Goal: Task Accomplishment & Management: Complete application form

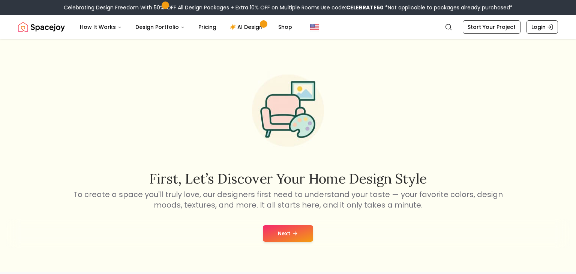
click at [309, 231] on button "Next" at bounding box center [288, 233] width 50 height 16
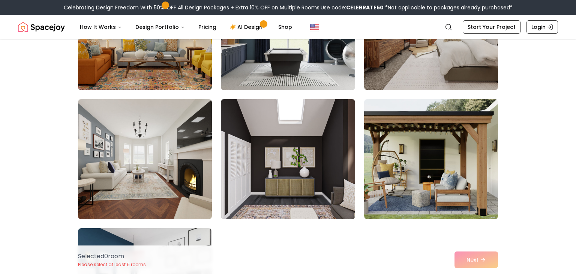
scroll to position [4129, 0]
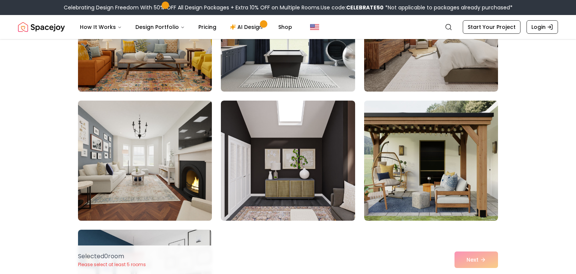
click at [145, 146] on img at bounding box center [145, 160] width 141 height 126
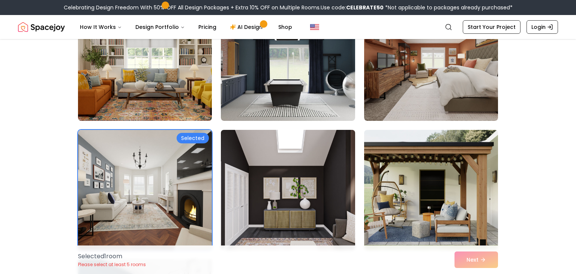
scroll to position [4100, 0]
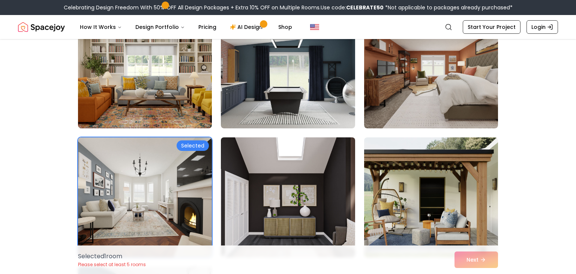
click at [229, 162] on img at bounding box center [287, 197] width 141 height 126
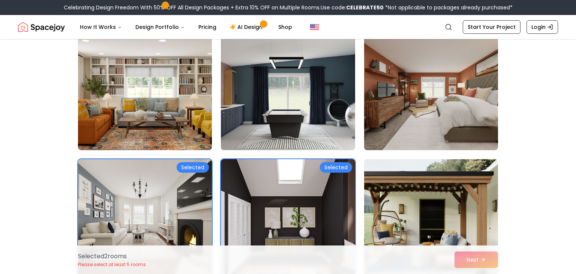
click at [259, 103] on img at bounding box center [287, 90] width 141 height 126
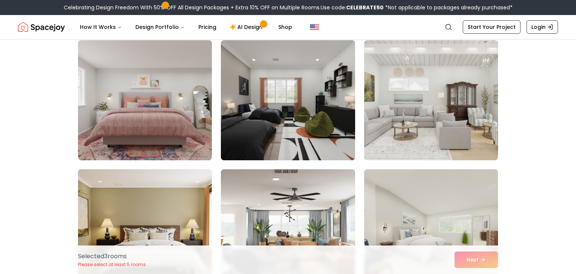
scroll to position [3793, 0]
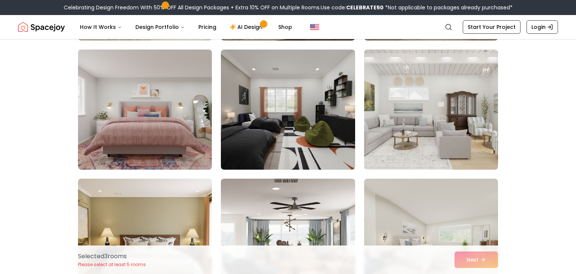
click at [259, 103] on img at bounding box center [288, 109] width 134 height 120
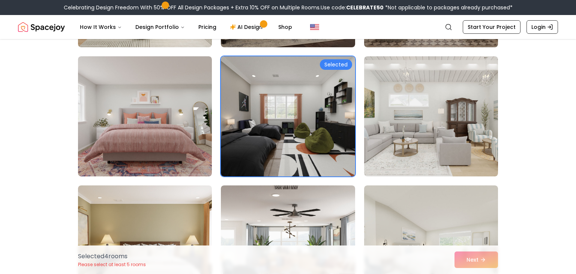
click at [259, 103] on img at bounding box center [288, 116] width 134 height 120
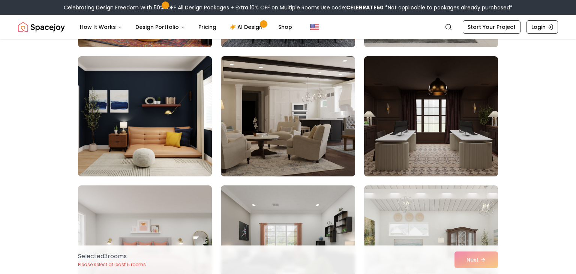
scroll to position [3656, 0]
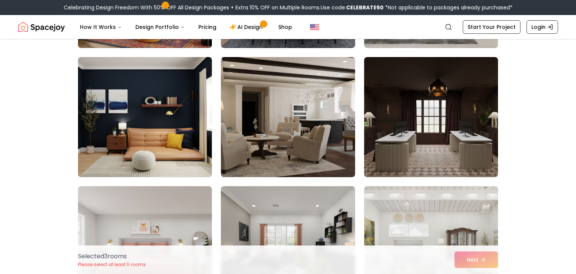
click at [172, 120] on img at bounding box center [145, 117] width 141 height 126
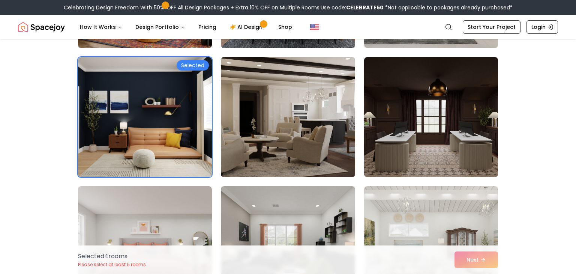
click at [308, 125] on img at bounding box center [287, 117] width 141 height 126
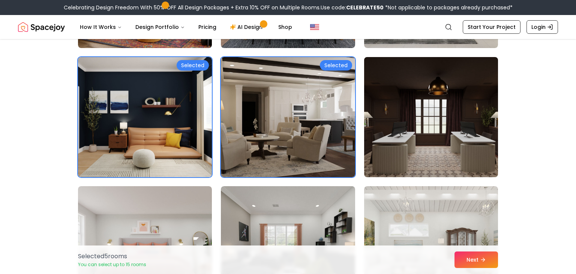
click at [365, 130] on img at bounding box center [431, 117] width 141 height 126
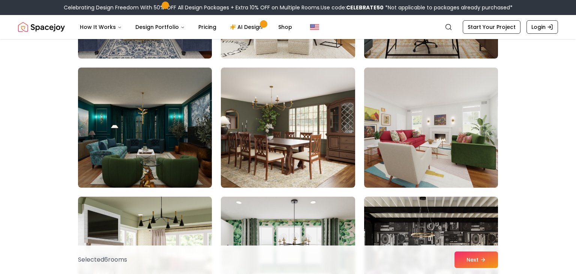
scroll to position [3387, 0]
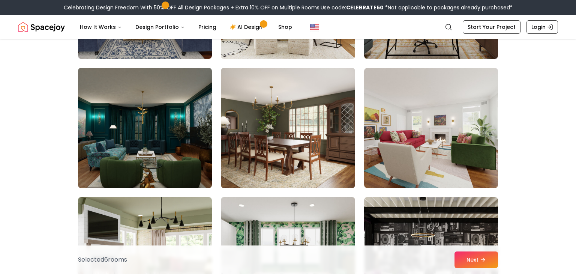
click at [190, 144] on img at bounding box center [145, 128] width 141 height 126
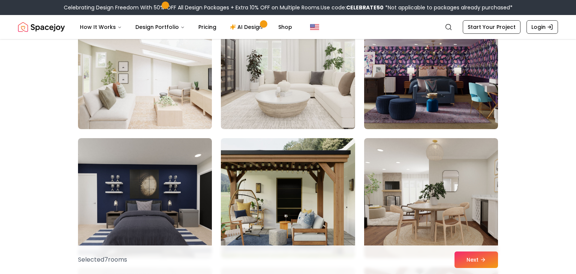
scroll to position [2798, 0]
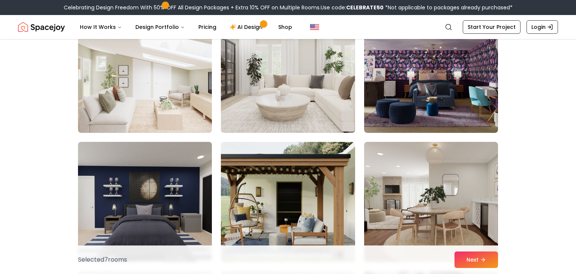
click at [156, 182] on img at bounding box center [145, 202] width 141 height 126
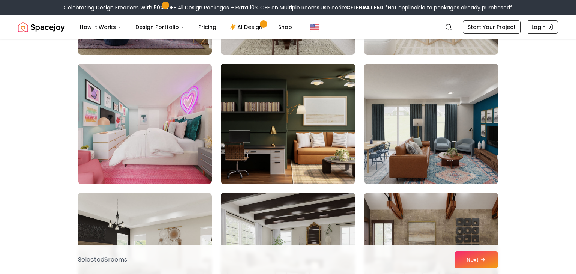
click at [334, 147] on img at bounding box center [287, 124] width 141 height 126
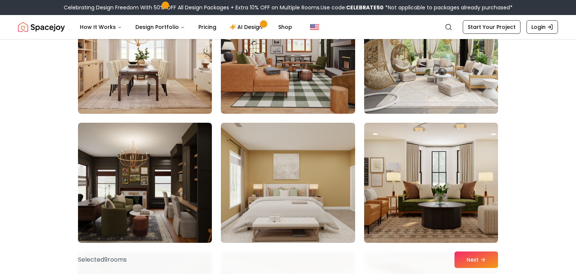
scroll to position [2032, 0]
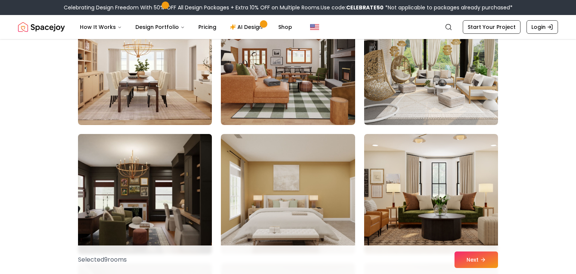
click at [193, 153] on img at bounding box center [145, 194] width 141 height 126
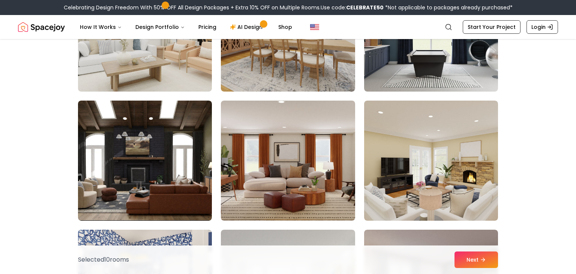
scroll to position [1676, 0]
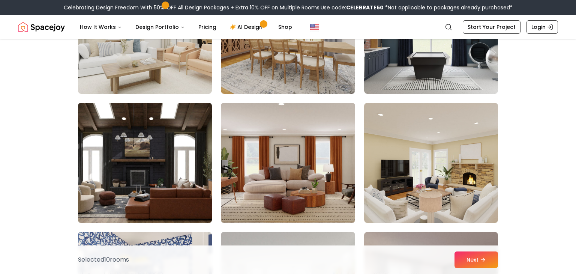
click at [169, 156] on img at bounding box center [145, 163] width 141 height 126
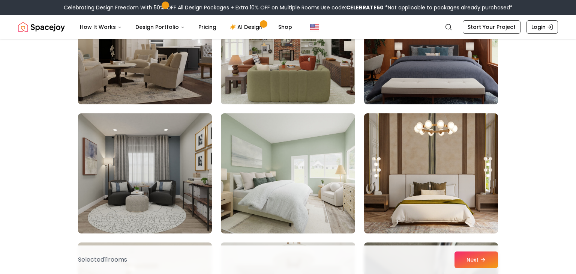
scroll to position [1239, 0]
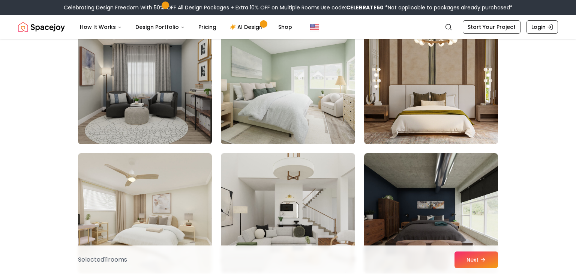
click at [104, 107] on img at bounding box center [145, 84] width 141 height 126
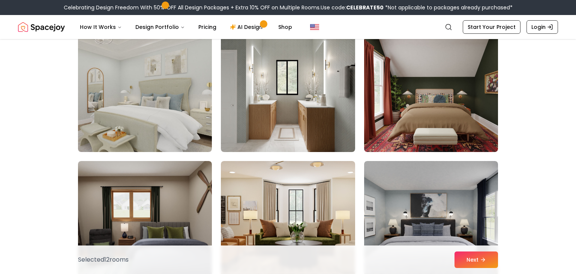
scroll to position [868, 0]
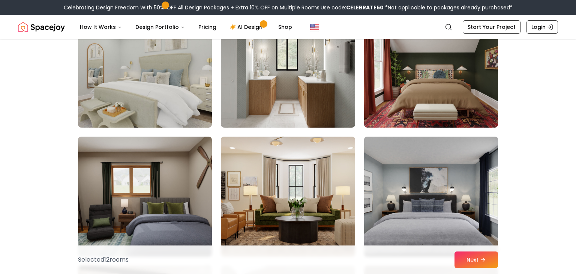
click at [417, 179] on img at bounding box center [431, 196] width 141 height 126
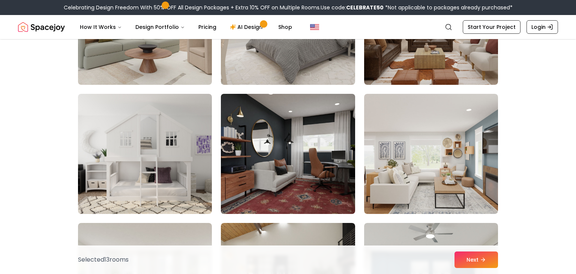
click at [339, 145] on img at bounding box center [287, 154] width 141 height 126
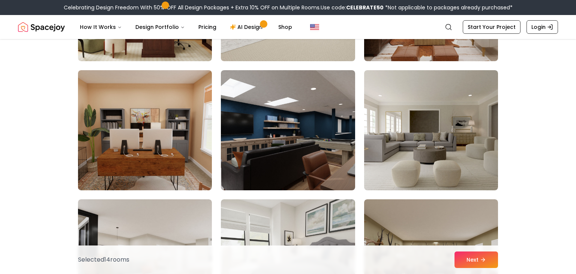
click at [339, 145] on img at bounding box center [288, 130] width 134 height 120
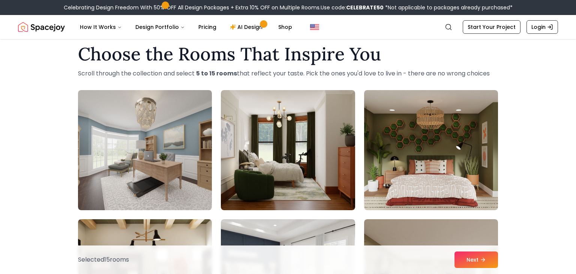
scroll to position [0, 0]
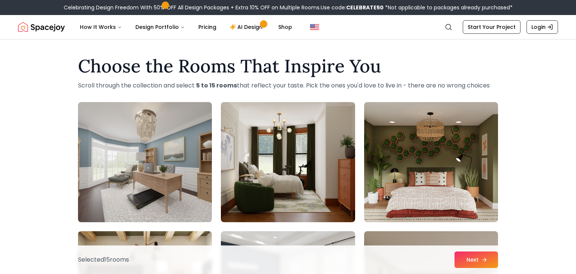
click at [470, 262] on button "Next" at bounding box center [475, 259] width 43 height 16
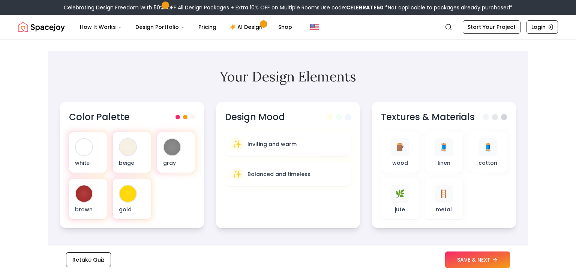
scroll to position [222, 0]
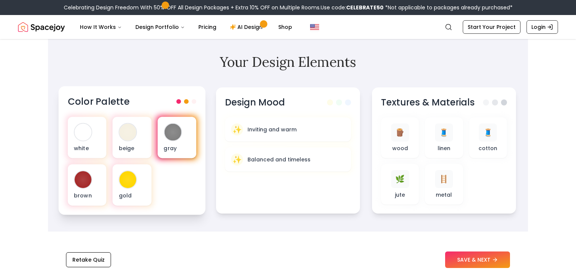
click at [171, 130] on div at bounding box center [172, 132] width 17 height 17
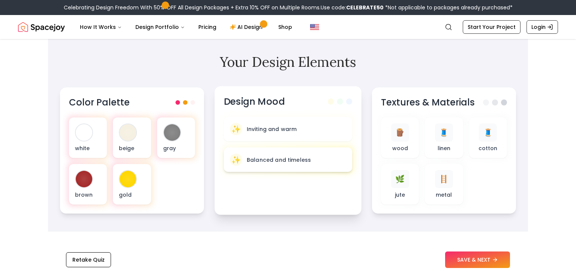
click at [268, 165] on div "✨ Balanced and timeless" at bounding box center [288, 159] width 116 height 12
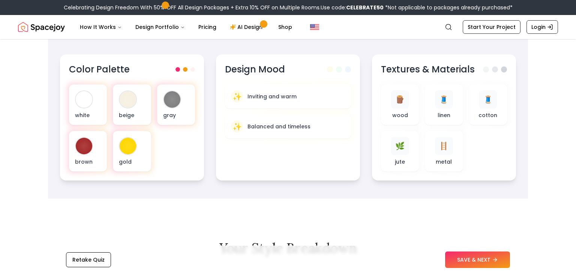
scroll to position [244, 0]
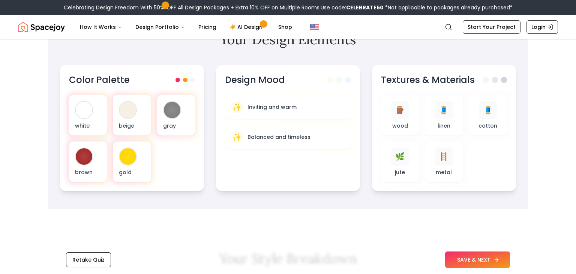
click at [493, 258] on button "SAVE & NEXT" at bounding box center [477, 259] width 65 height 16
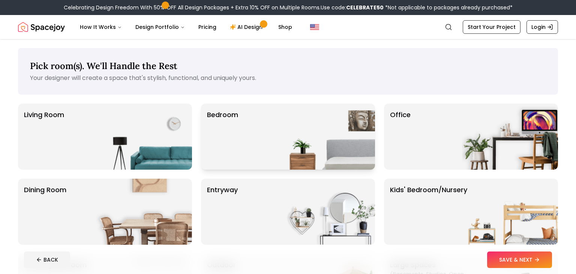
click at [254, 129] on div "Bedroom" at bounding box center [288, 136] width 174 height 66
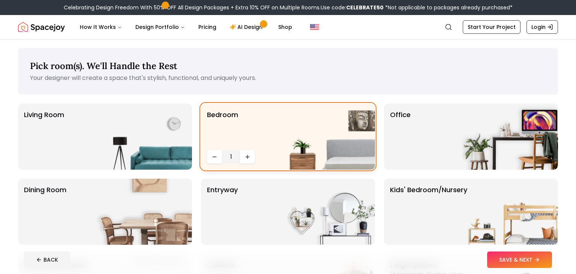
click at [257, 133] on div "Bedroom 1" at bounding box center [288, 136] width 174 height 66
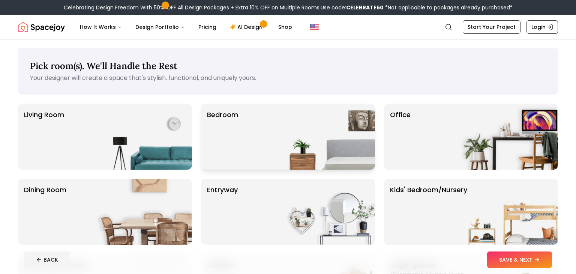
click at [259, 117] on div "Bedroom" at bounding box center [288, 136] width 174 height 66
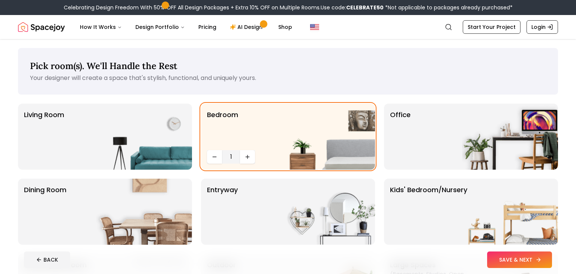
click at [514, 255] on button "SAVE & NEXT" at bounding box center [519, 259] width 65 height 16
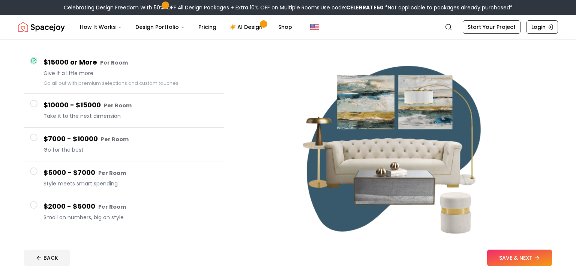
scroll to position [59, 0]
click at [94, 70] on span "Give it a little more" at bounding box center [130, 72] width 175 height 7
click at [511, 250] on button "SAVE & NEXT" at bounding box center [519, 257] width 65 height 16
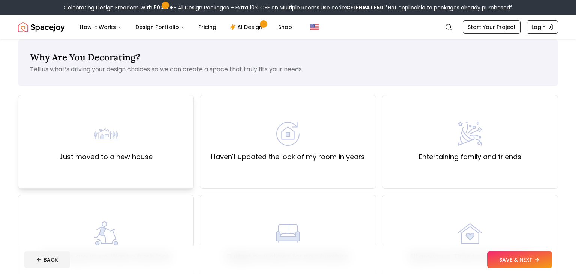
scroll to position [10, 0]
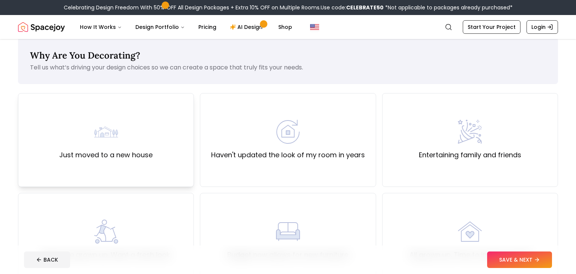
click at [165, 131] on div "Just moved to a new house" at bounding box center [106, 140] width 176 height 94
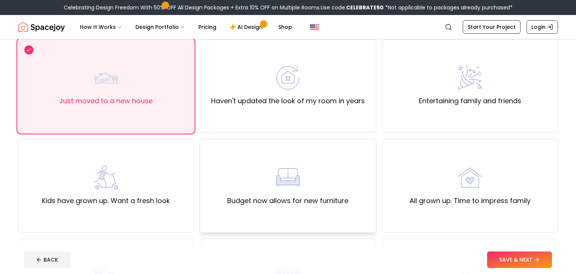
scroll to position [65, 0]
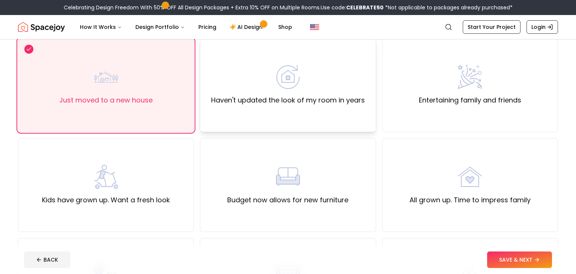
click at [306, 80] on div "Haven't updated the look of my room in years" at bounding box center [288, 85] width 154 height 40
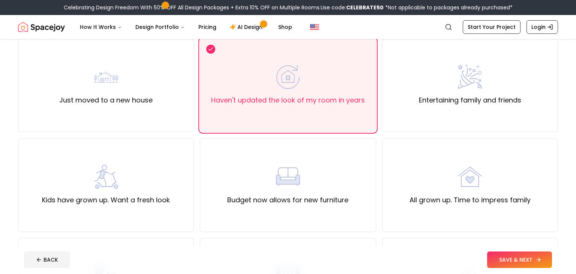
click at [523, 262] on button "SAVE & NEXT" at bounding box center [519, 259] width 65 height 16
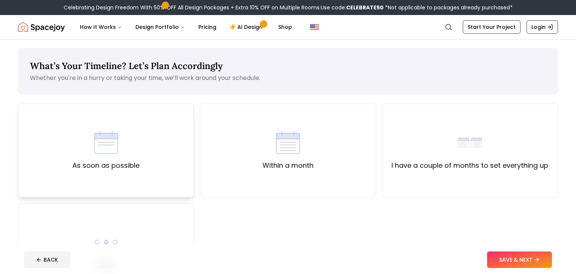
click at [163, 157] on div "As soon as possible" at bounding box center [106, 150] width 176 height 94
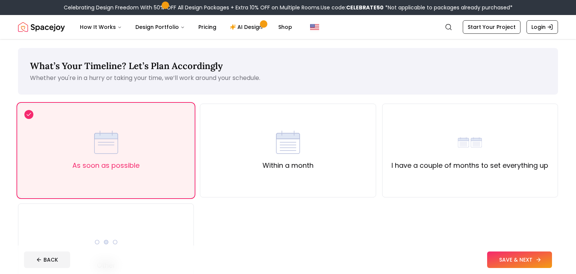
click at [520, 251] on button "SAVE & NEXT" at bounding box center [519, 259] width 65 height 16
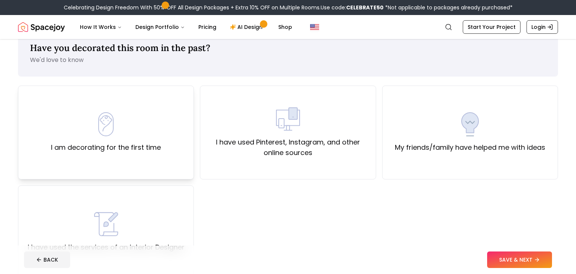
scroll to position [19, 0]
